Goal: Download file/media: Obtain a digital file from the website

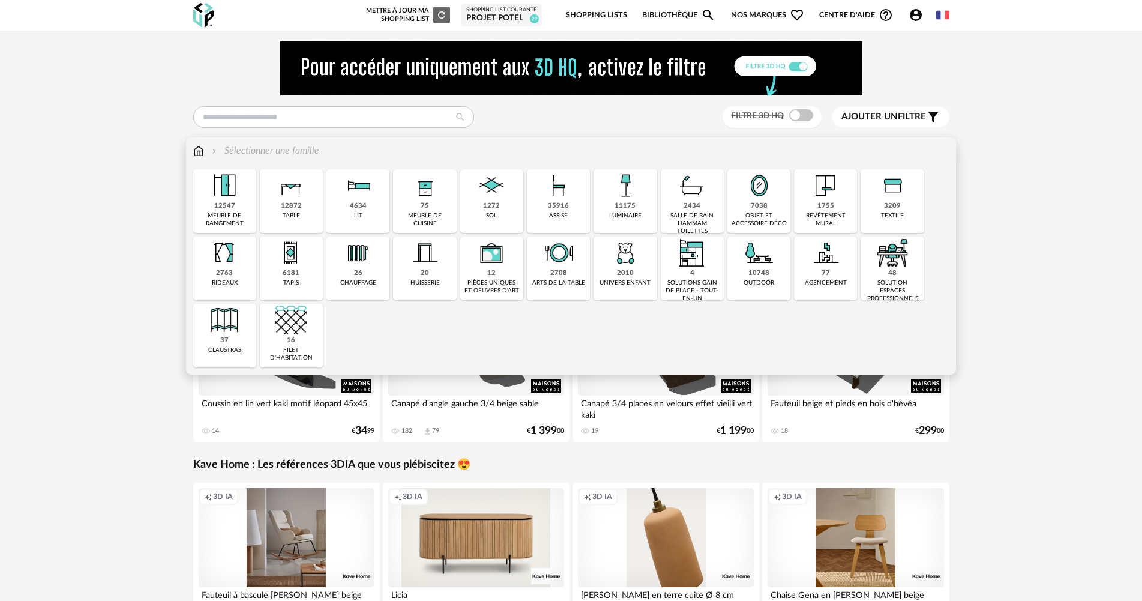
click at [756, 206] on div "7038" at bounding box center [759, 206] width 17 height 9
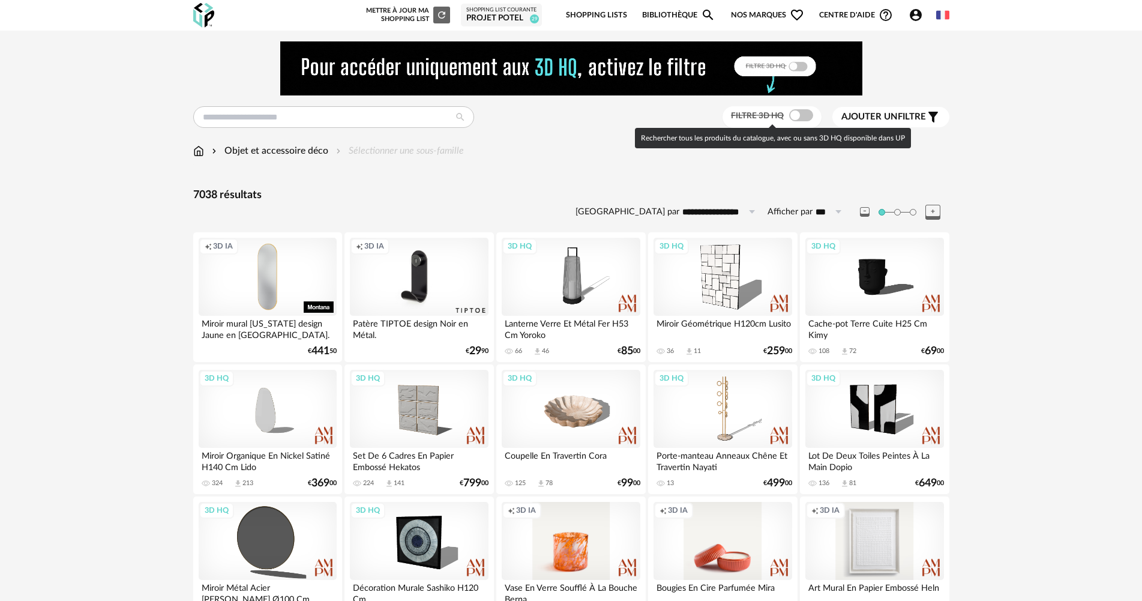
click at [807, 114] on span at bounding box center [801, 115] width 24 height 12
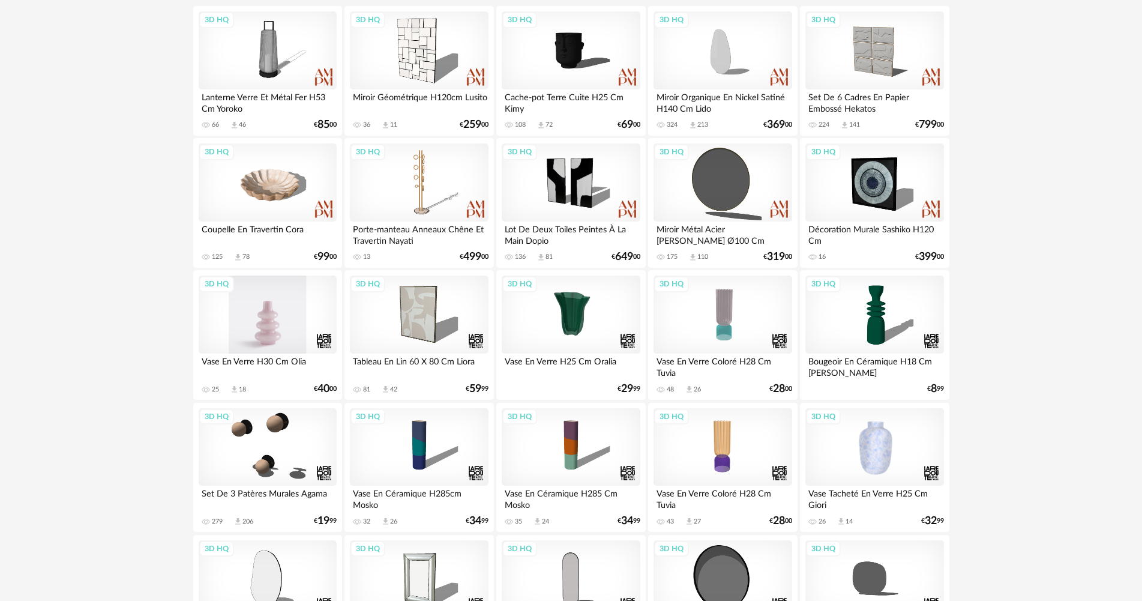
scroll to position [240, 0]
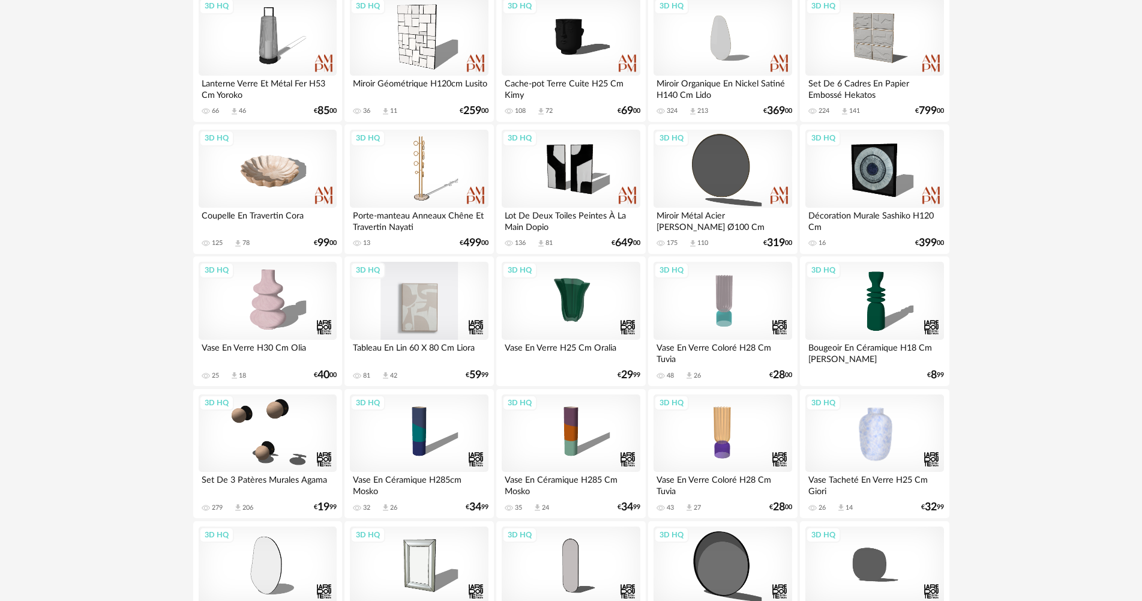
click at [440, 301] on div "3D HQ" at bounding box center [419, 301] width 138 height 78
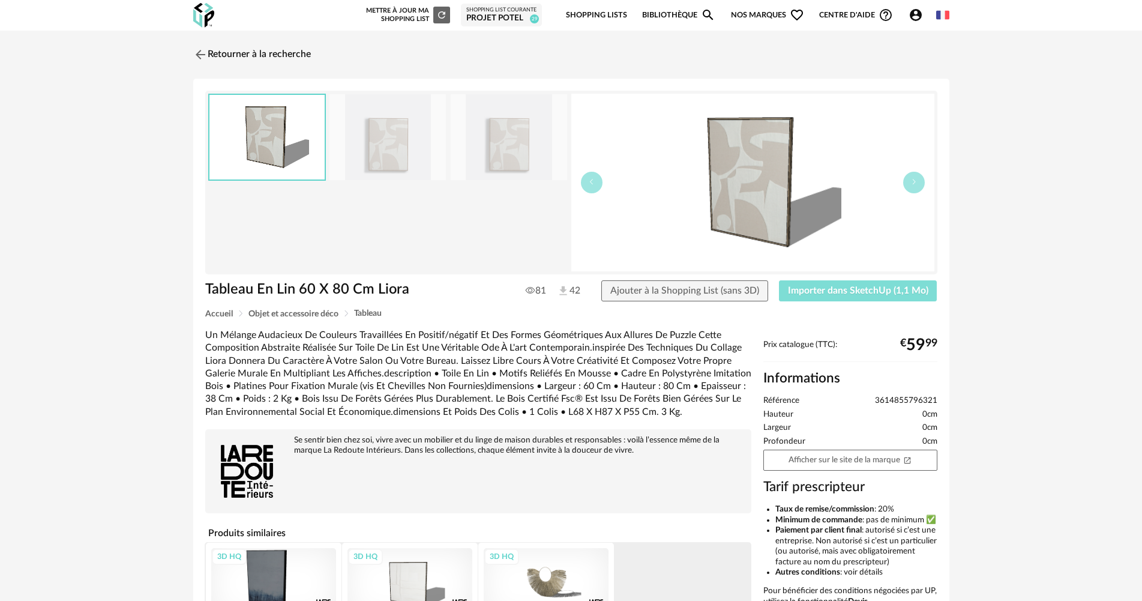
click at [849, 289] on span "Importer dans SketchUp (1,1 Mo)" at bounding box center [858, 291] width 140 height 10
click at [285, 57] on link "Retourner à la recherche" at bounding box center [249, 54] width 118 height 26
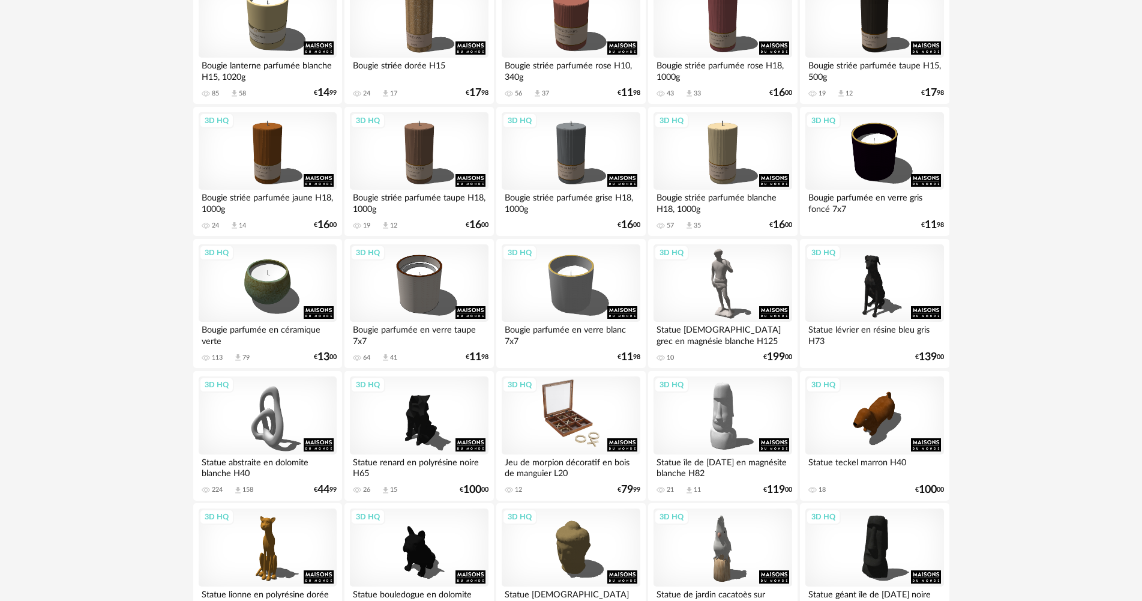
scroll to position [2352, 0]
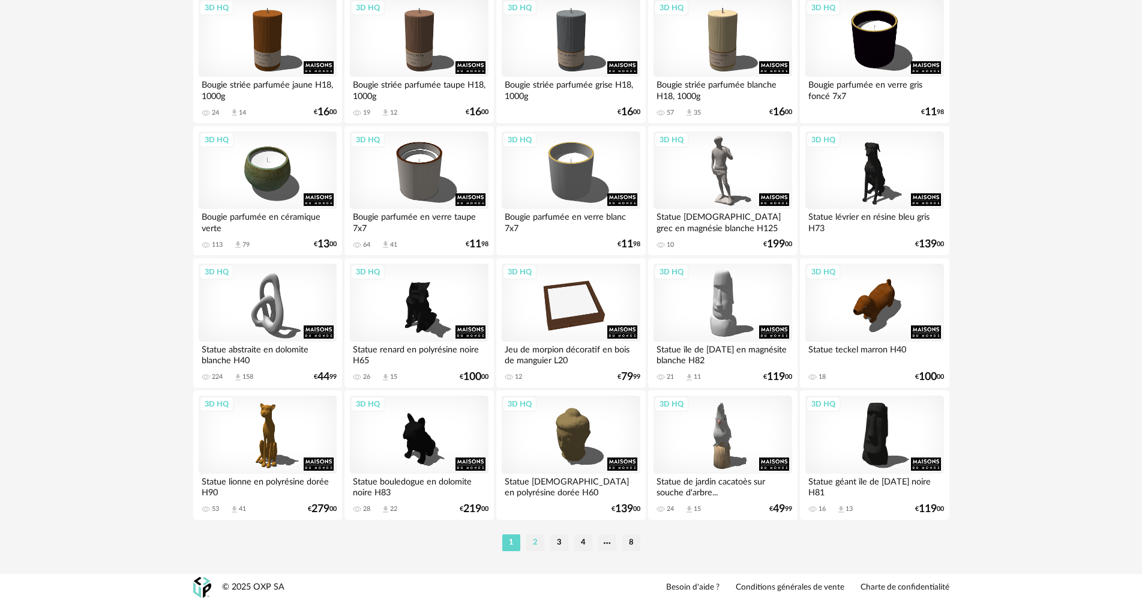
click at [540, 542] on li "2" at bounding box center [535, 542] width 18 height 17
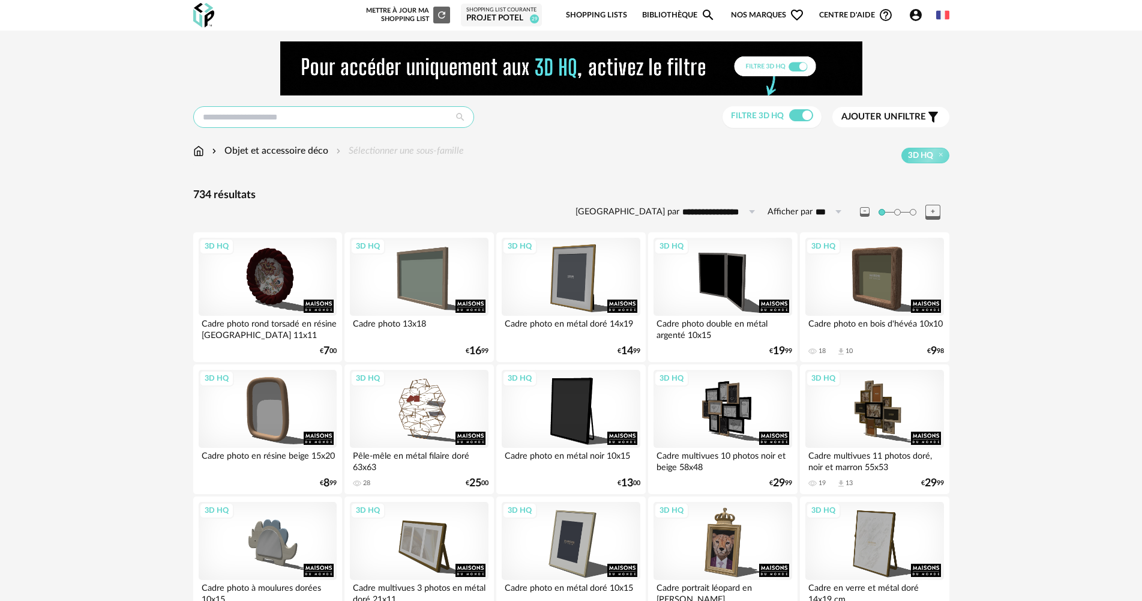
click at [308, 113] on input "text" at bounding box center [333, 117] width 281 height 22
type input "******"
type input "**********"
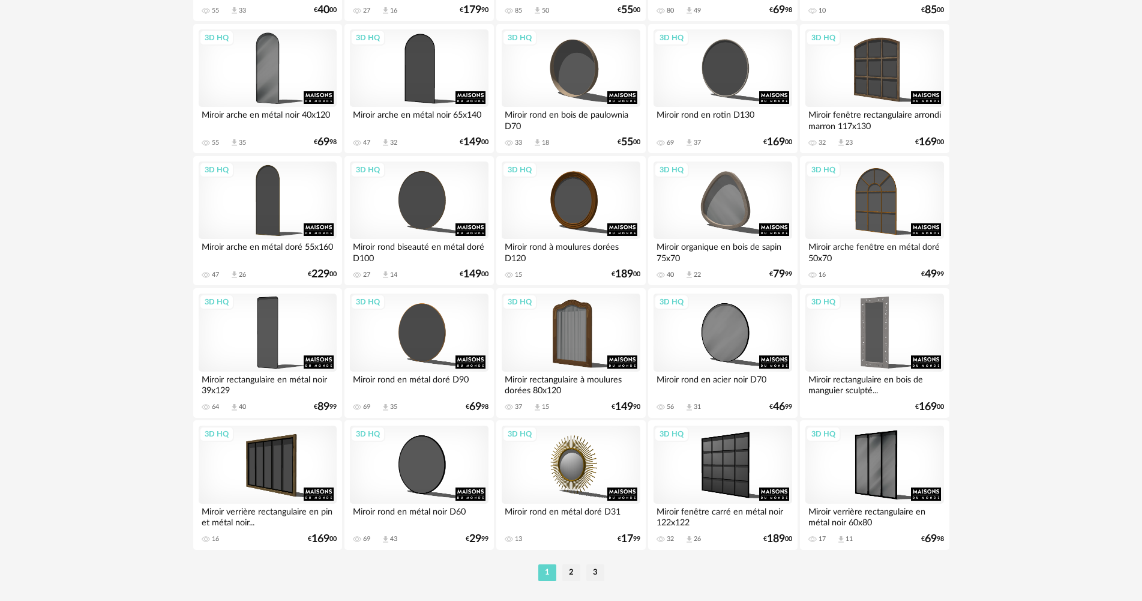
scroll to position [2352, 0]
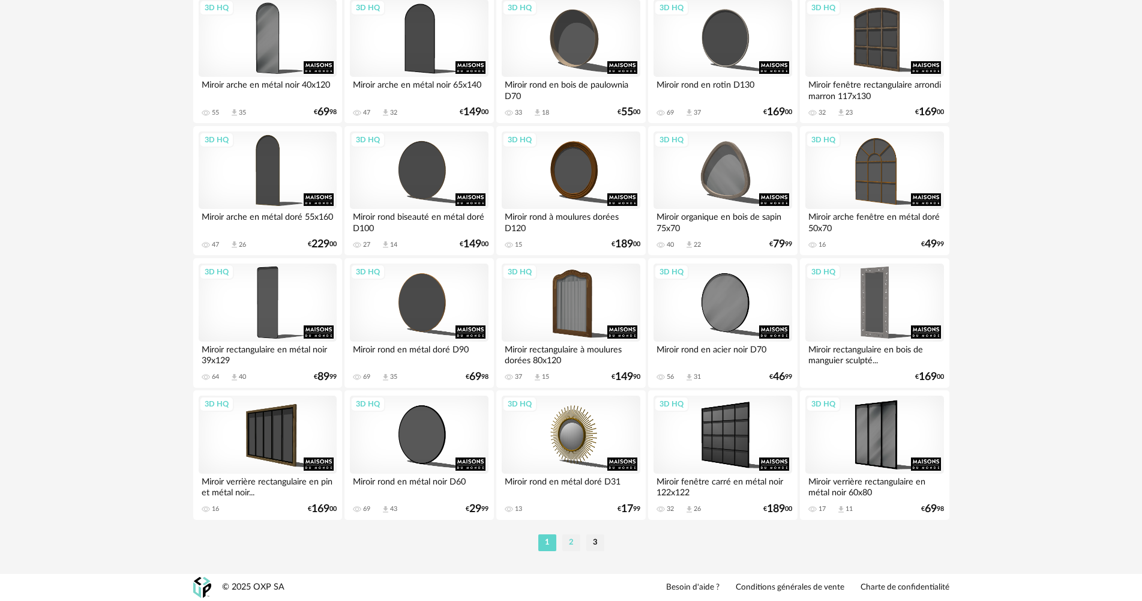
click at [568, 541] on li "2" at bounding box center [571, 542] width 18 height 17
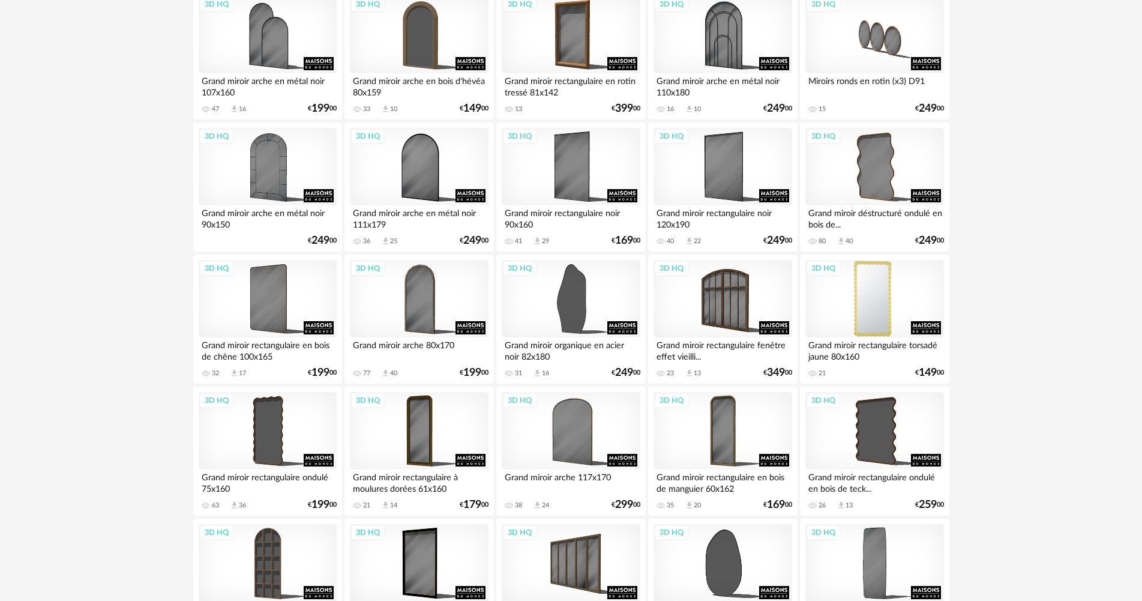
scroll to position [780, 0]
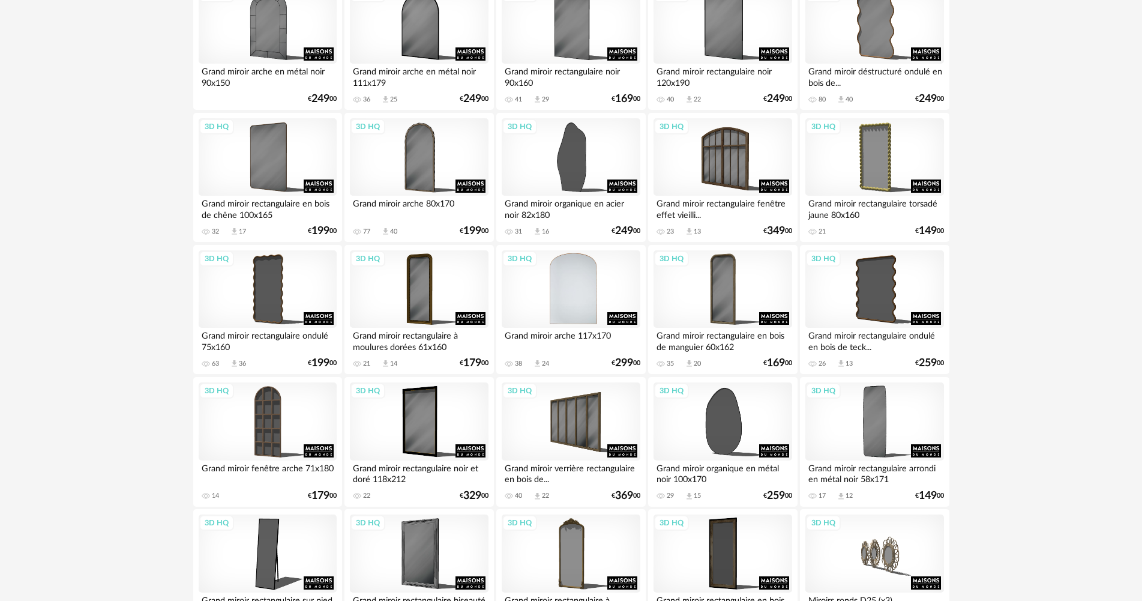
click at [570, 305] on div "3D HQ" at bounding box center [571, 289] width 138 height 78
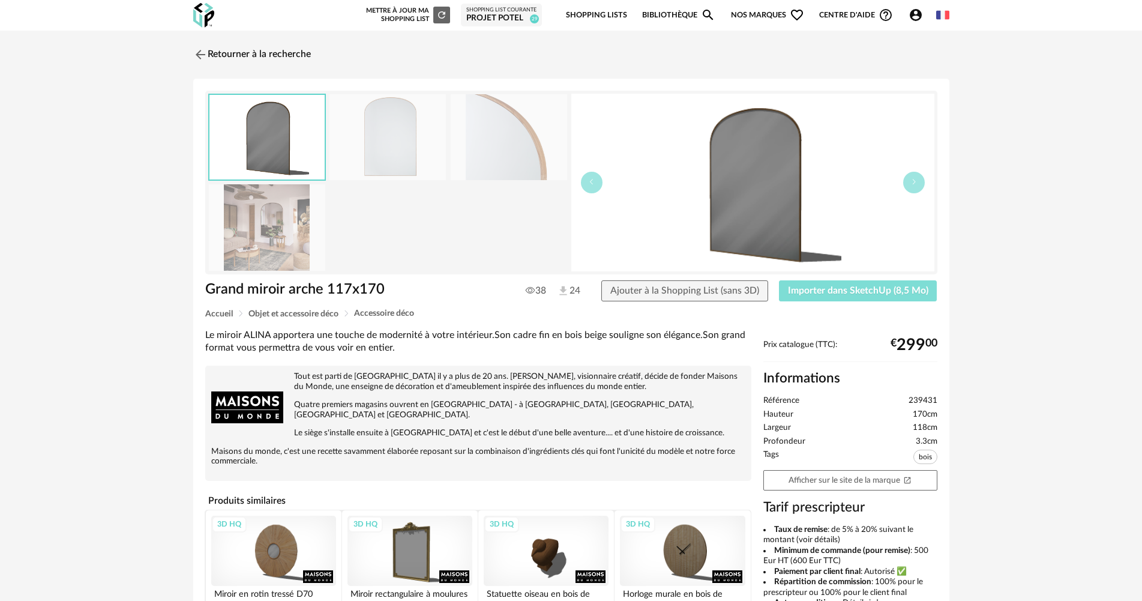
click at [871, 295] on button "Importer dans SketchUp (8,5 Mo)" at bounding box center [858, 291] width 158 height 22
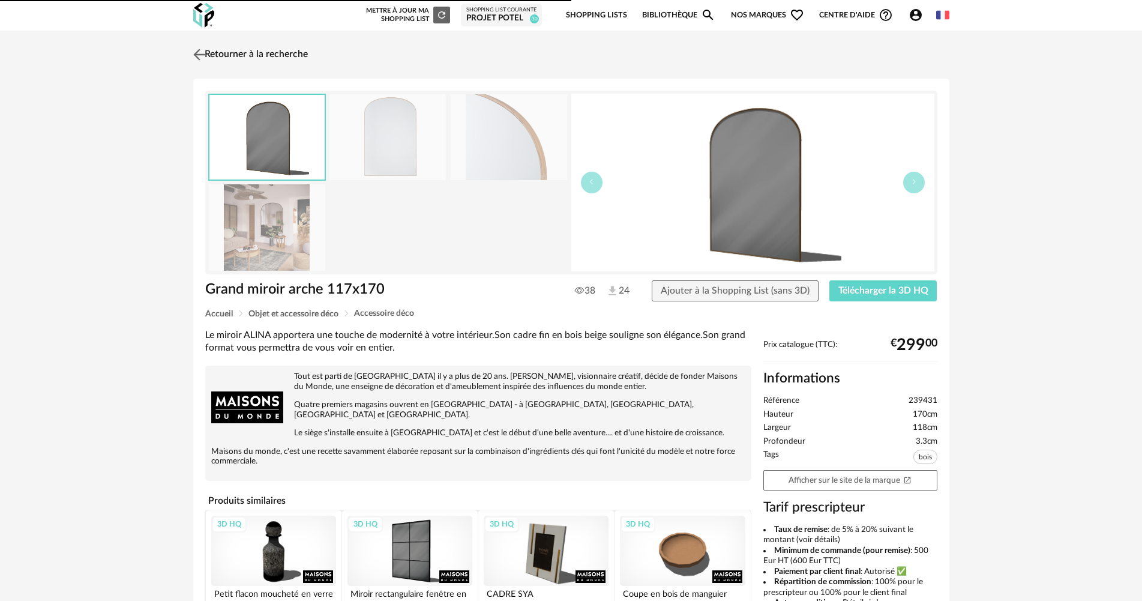
click at [287, 50] on link "Retourner à la recherche" at bounding box center [249, 54] width 118 height 26
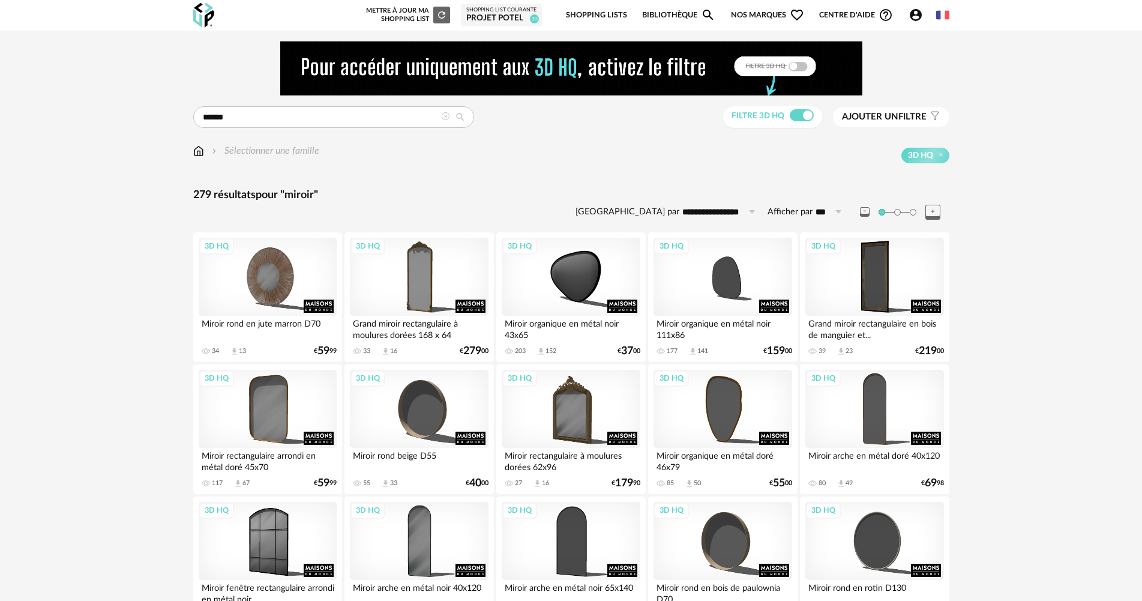
click at [199, 152] on img at bounding box center [198, 151] width 11 height 14
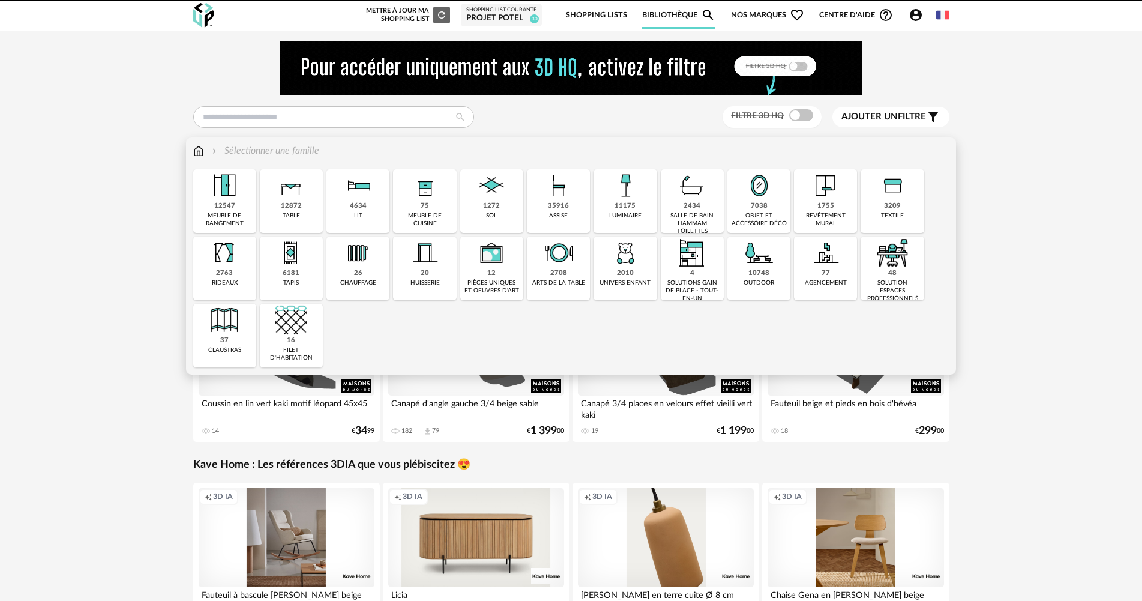
click at [624, 206] on div "11175" at bounding box center [625, 206] width 21 height 9
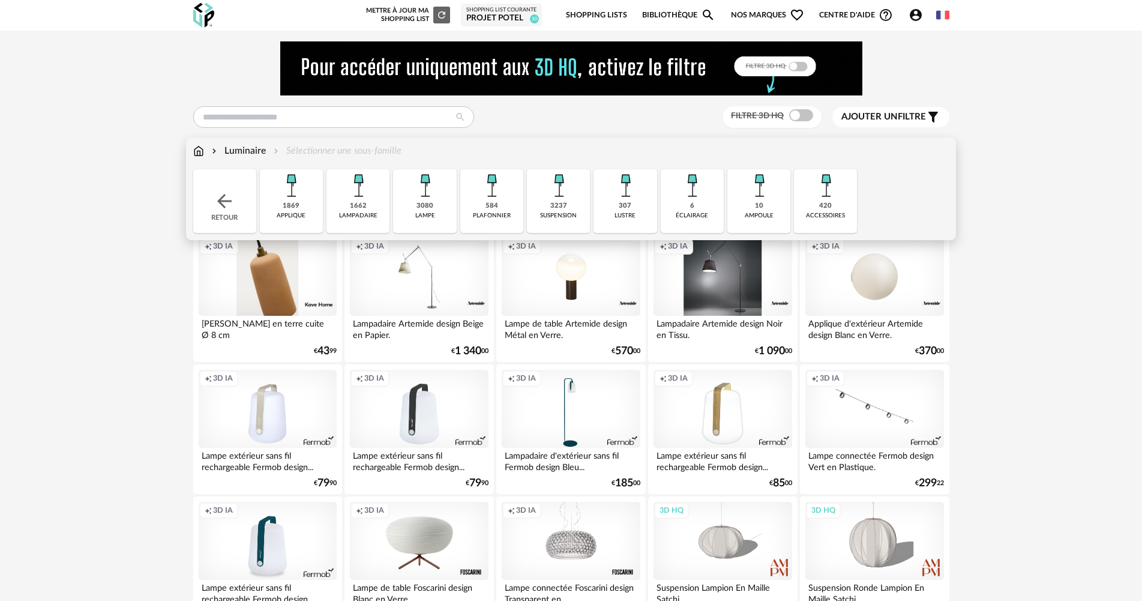
click at [441, 205] on div "3080 lampe" at bounding box center [424, 201] width 63 height 64
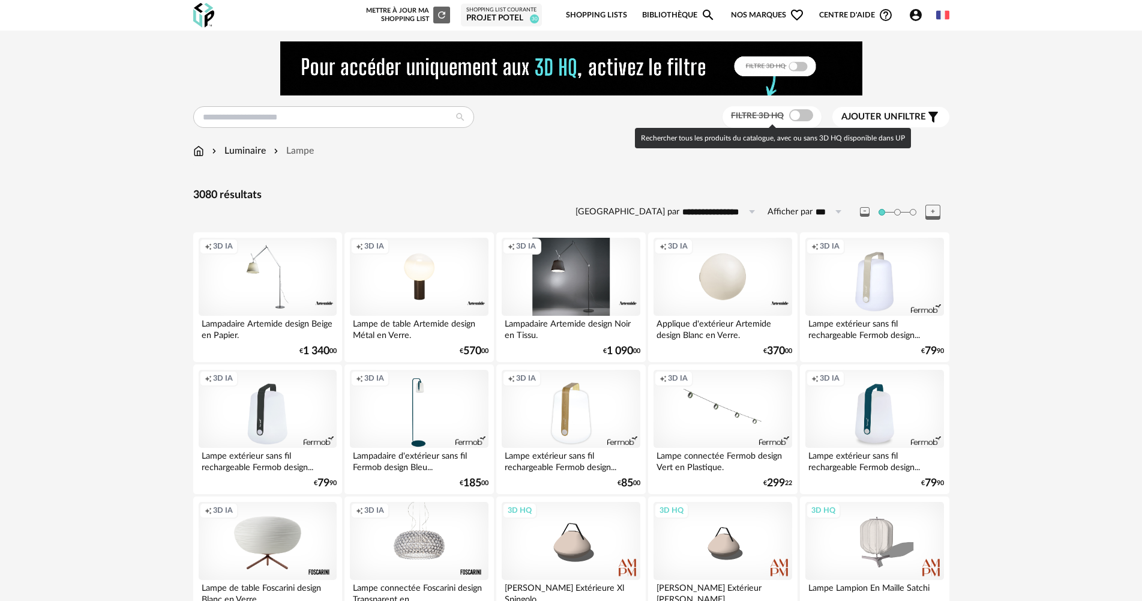
click at [804, 112] on span at bounding box center [801, 115] width 24 height 12
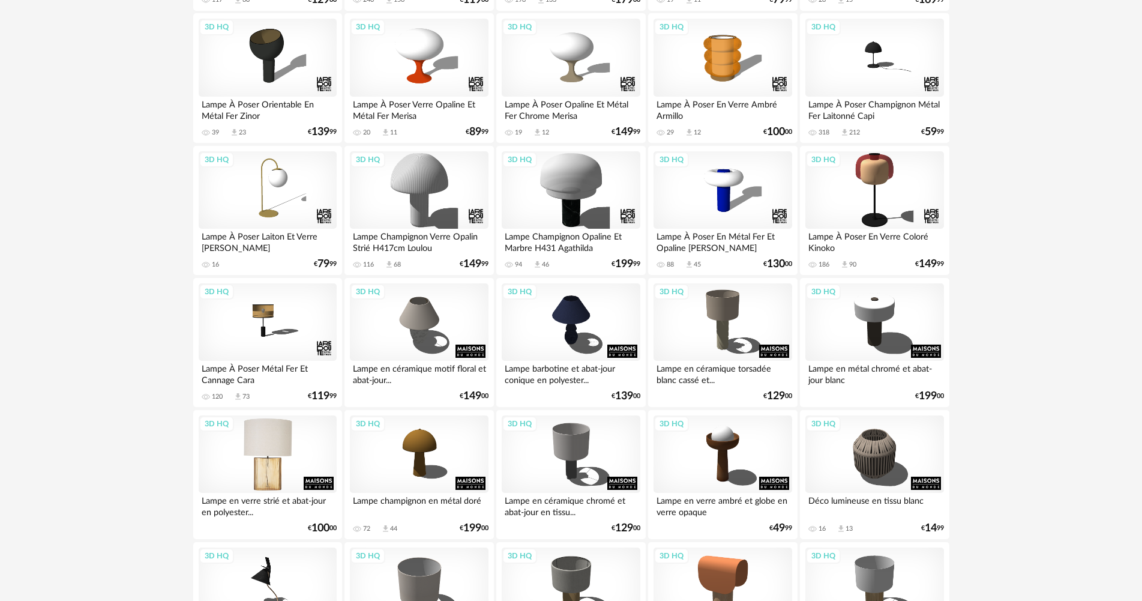
scroll to position [600, 0]
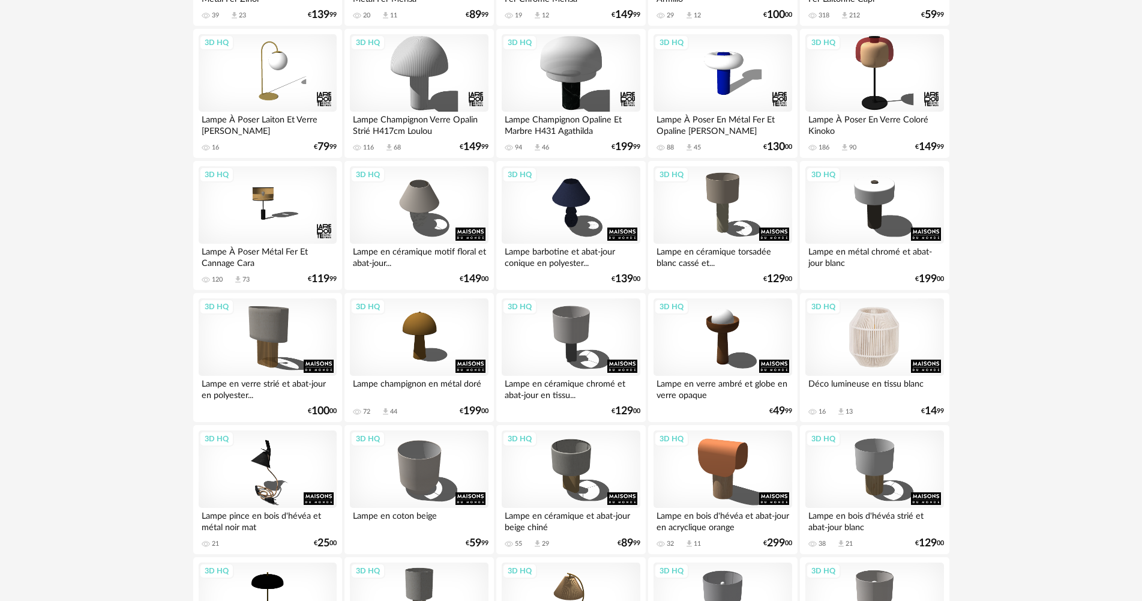
click at [882, 357] on div "3D HQ" at bounding box center [874, 337] width 138 height 78
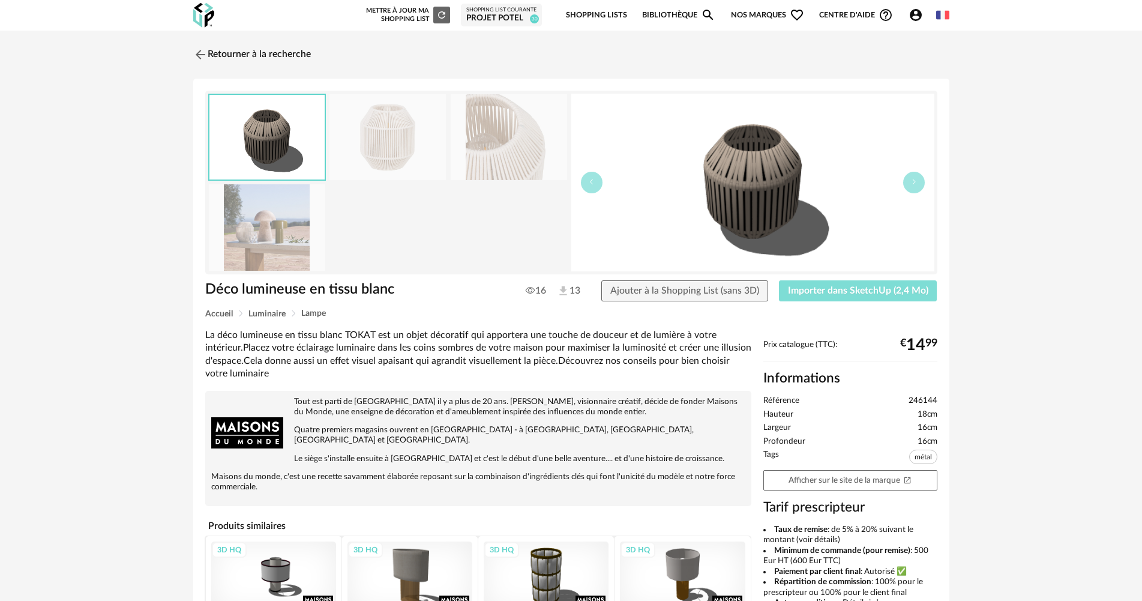
click at [870, 291] on span "Importer dans SketchUp (2,4 Mo)" at bounding box center [858, 291] width 140 height 10
click at [261, 49] on link "Retourner à la recherche" at bounding box center [249, 54] width 118 height 26
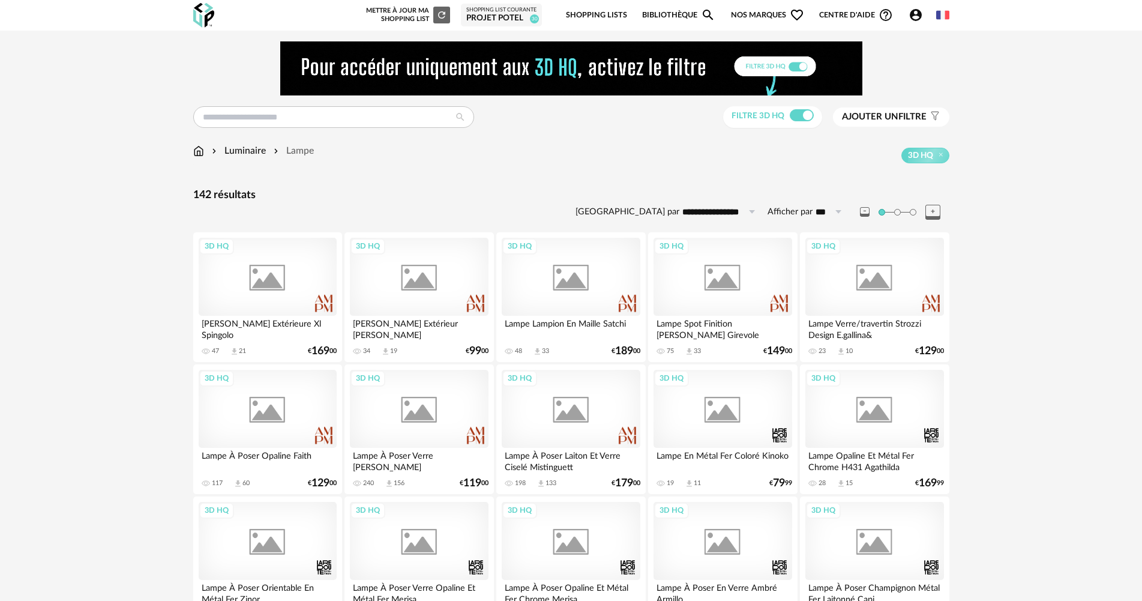
scroll to position [600, 0]
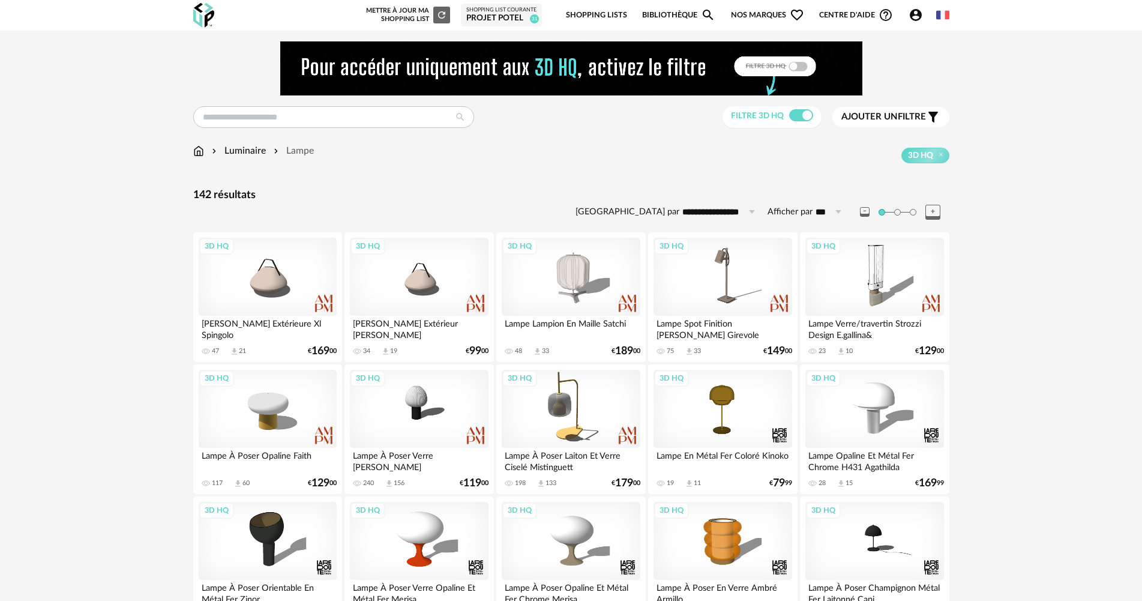
click at [506, 19] on div "Projet Potel" at bounding box center [501, 18] width 70 height 11
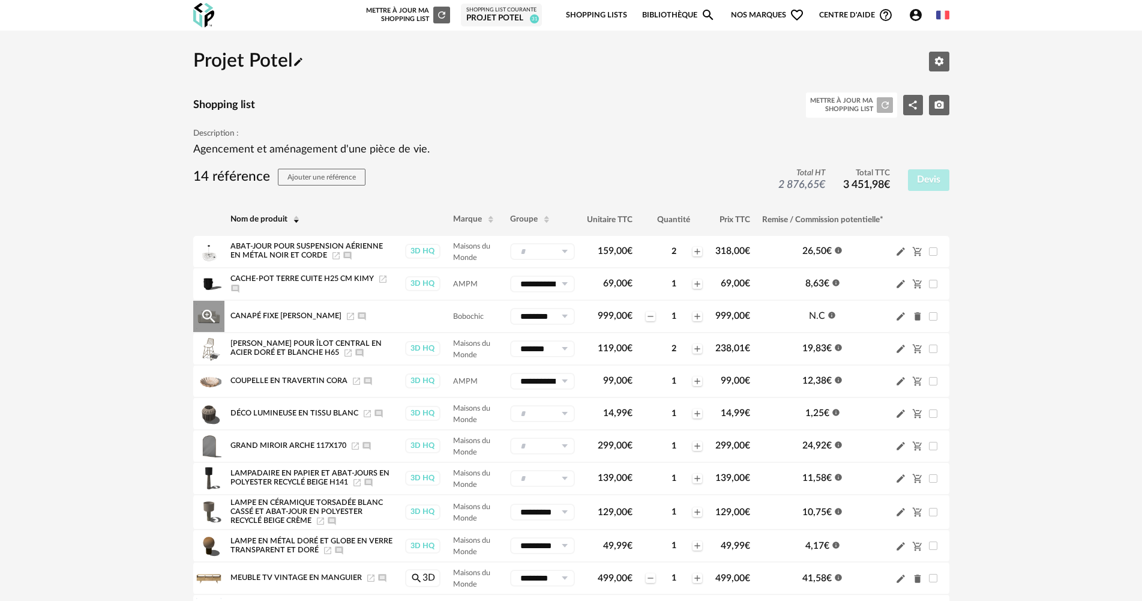
click at [346, 318] on icon "Launch icon" at bounding box center [351, 316] width 10 height 10
